Goal: Check status: Check status

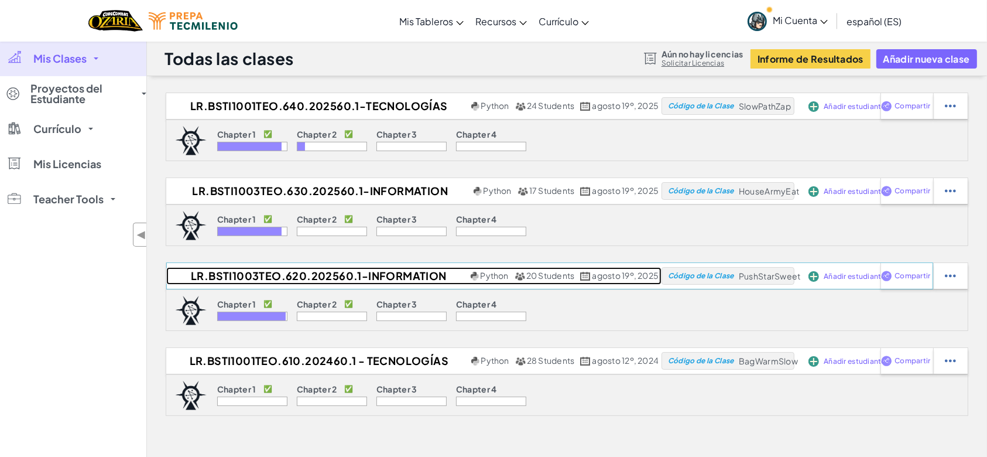
click at [301, 273] on h2 "LR.BSTI1003TEO.620.202560.1-Information technologies" at bounding box center [317, 276] width 302 height 18
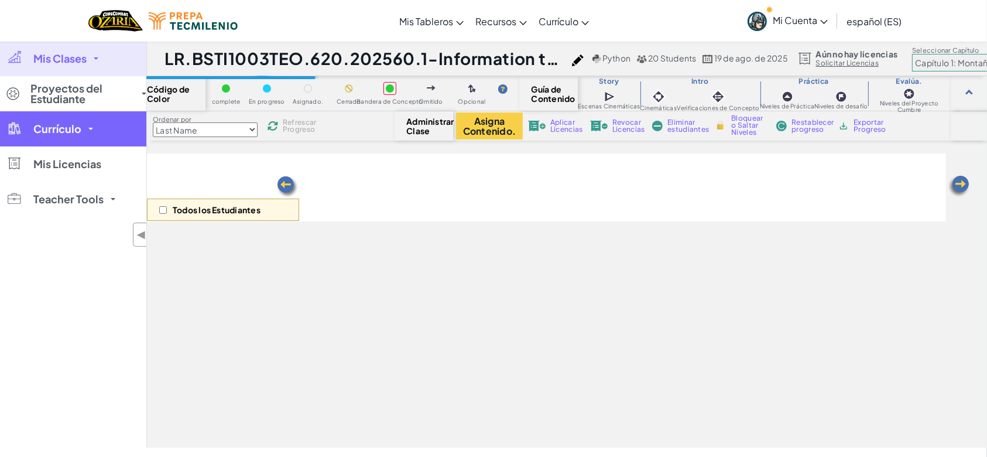
click at [91, 132] on link "Currículo" at bounding box center [73, 128] width 146 height 35
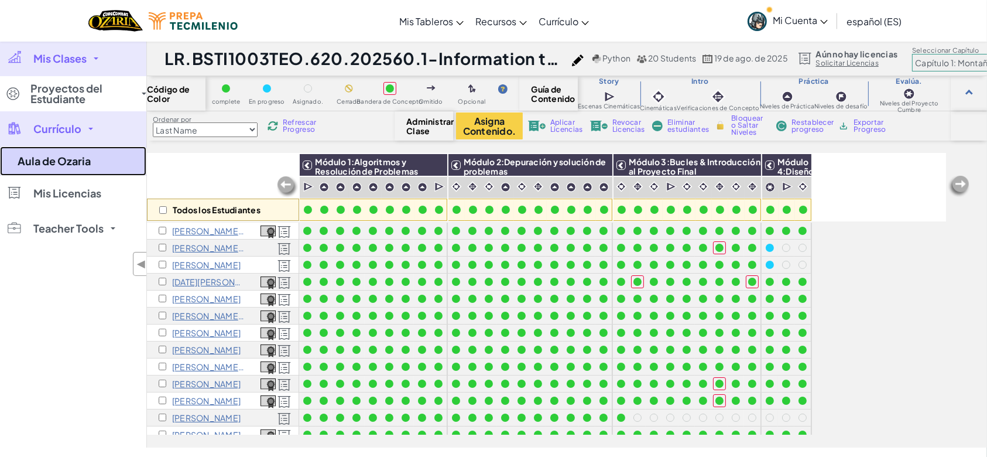
click at [80, 160] on link "Aula de Ozaria" at bounding box center [73, 160] width 146 height 29
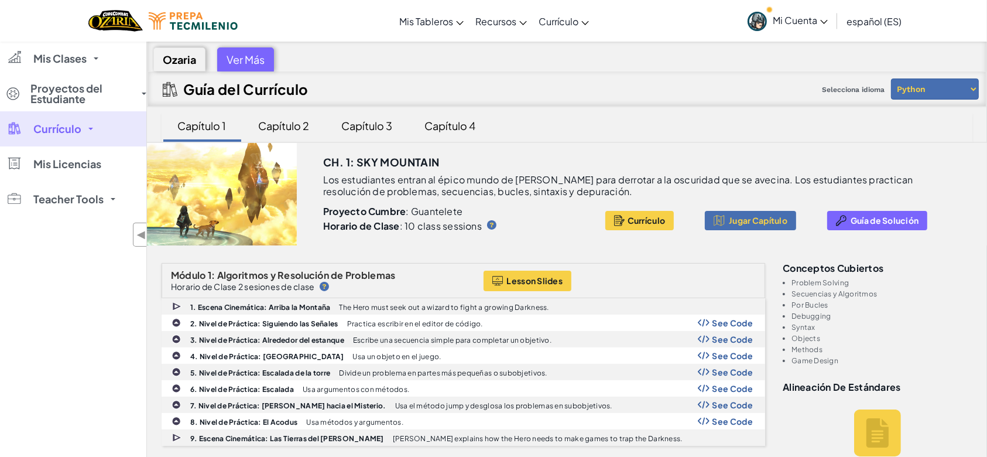
click at [867, 26] on span "español (ES)" at bounding box center [874, 21] width 55 height 12
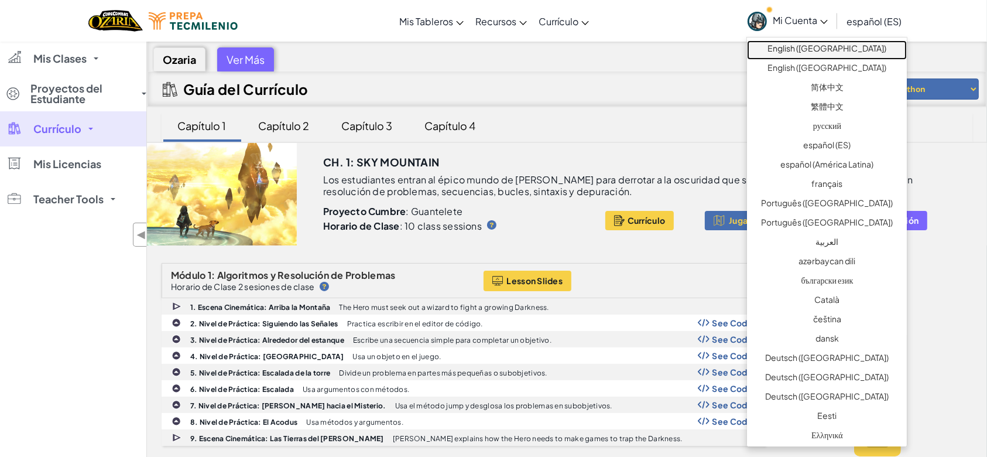
click at [848, 47] on link "English ([GEOGRAPHIC_DATA])" at bounding box center [827, 49] width 160 height 19
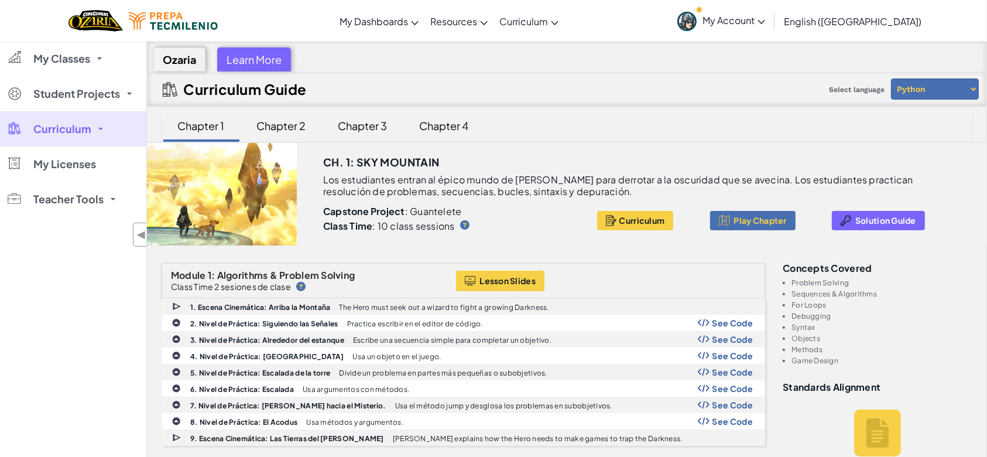
click at [295, 130] on div "Chapter 2" at bounding box center [281, 126] width 73 height 28
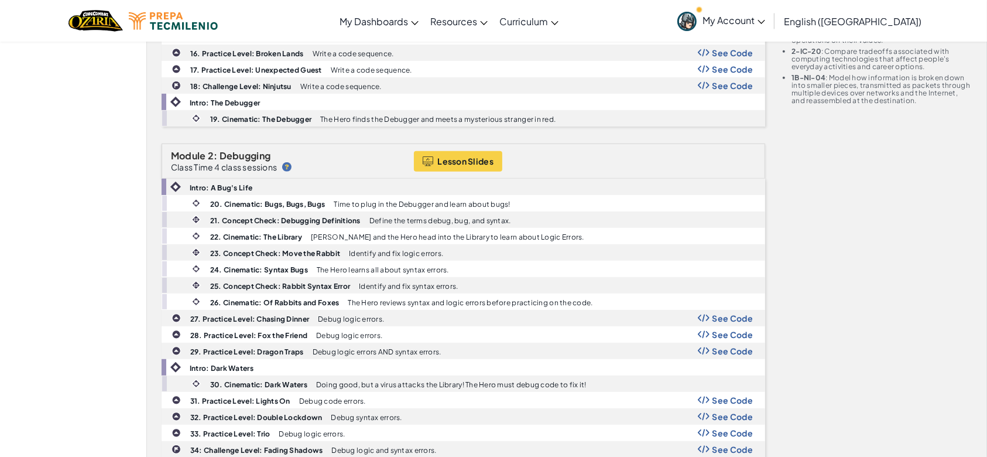
scroll to position [487, 0]
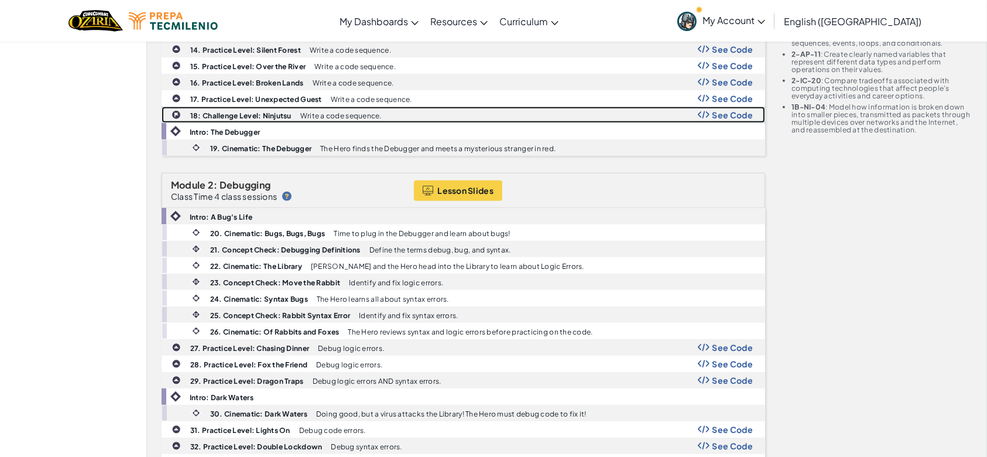
click at [179, 110] on img at bounding box center [176, 114] width 9 height 9
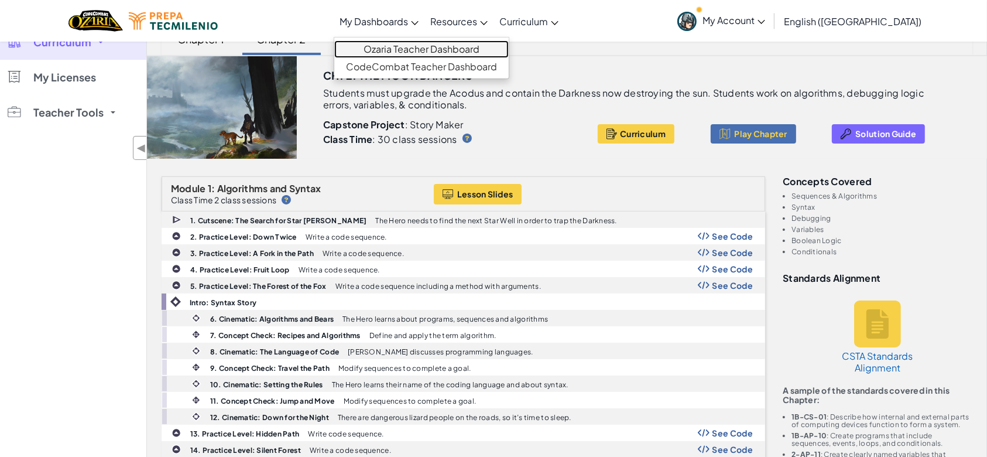
click at [440, 48] on link "Ozaria Teacher Dashboard" at bounding box center [421, 49] width 175 height 18
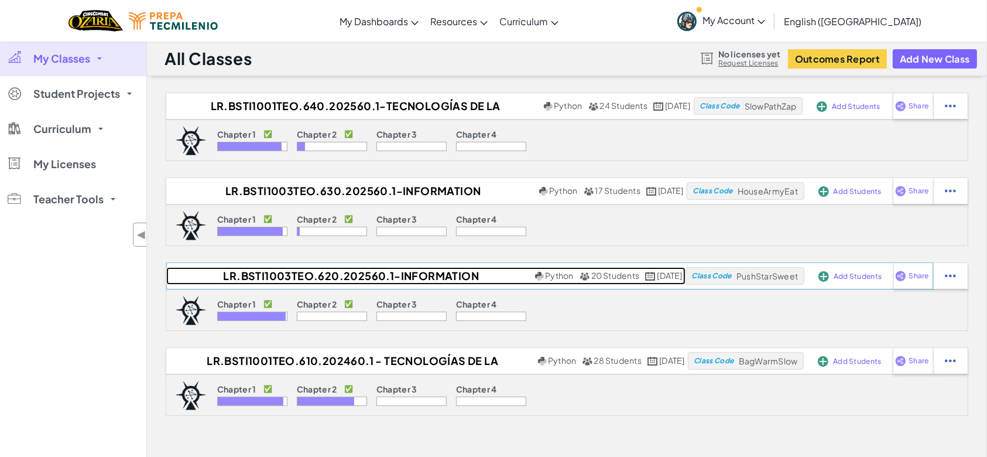
click at [314, 276] on h2 "LR.BSTI1003TEO.620.202560.1-Information technologies" at bounding box center [349, 276] width 366 height 18
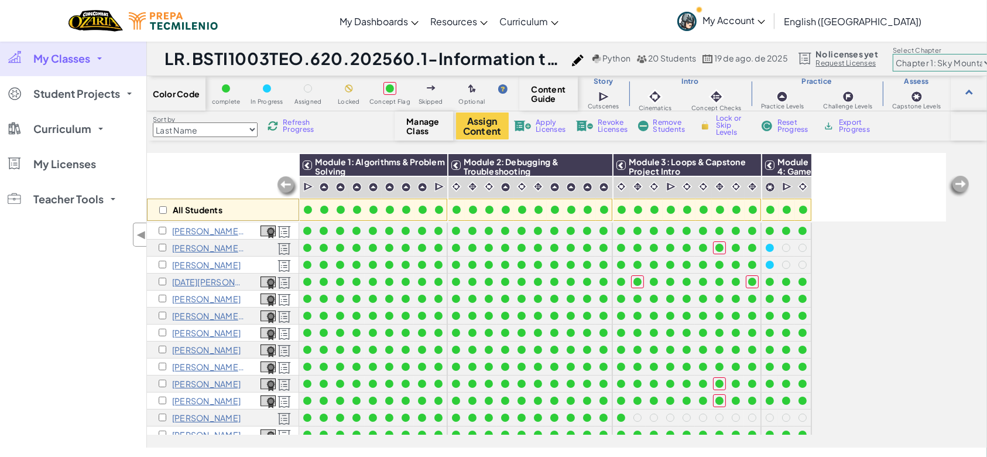
click at [942, 59] on select "Chapter 1: Sky Mountain Chapter 2: The Moon Dancers Chapter 3: The Phoenix Land…" at bounding box center [943, 63] width 100 height 18
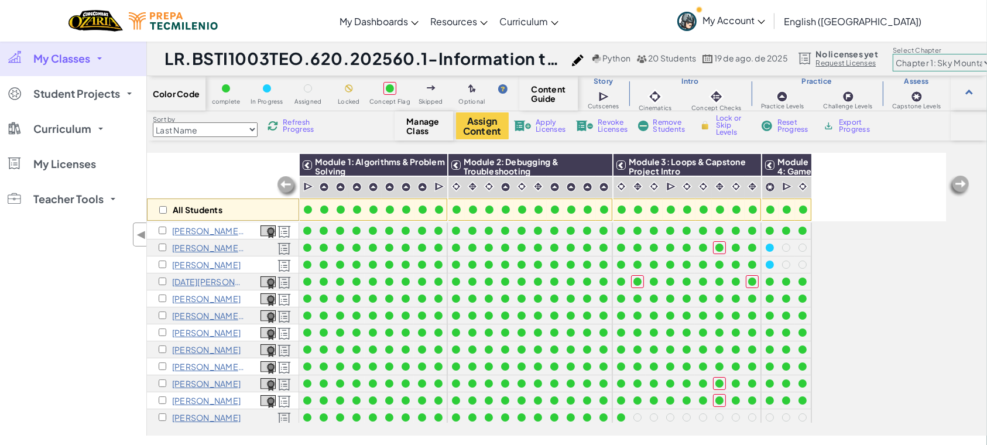
select select "5d8a57abe8919b28d5113af1"
click at [908, 54] on select "Chapter 1: Sky Mountain Chapter 2: The Moon Dancers Chapter 3: The Phoenix Land…" at bounding box center [943, 63] width 100 height 18
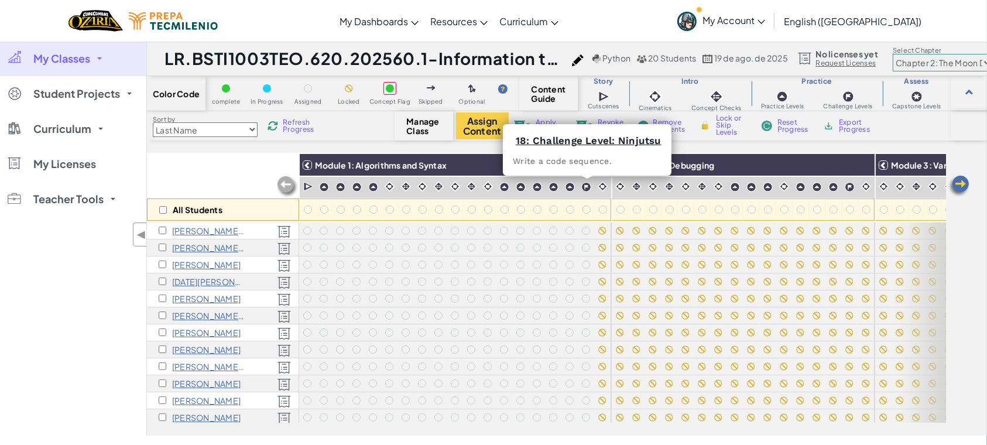
click at [187, 171] on div "All Students" at bounding box center [223, 187] width 152 height 68
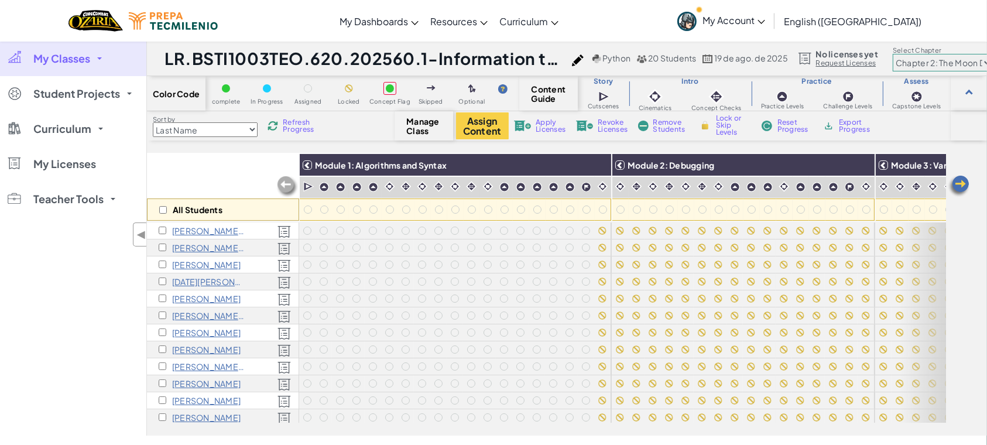
click at [771, 26] on link "My Account" at bounding box center [722, 20] width 100 height 37
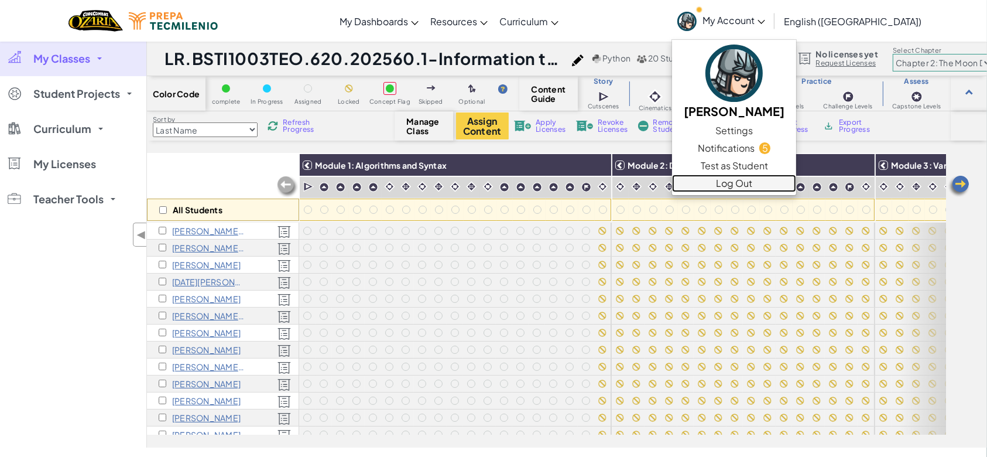
click at [796, 180] on link "Log Out" at bounding box center [734, 184] width 124 height 18
